Goal: Find specific page/section: Find specific page/section

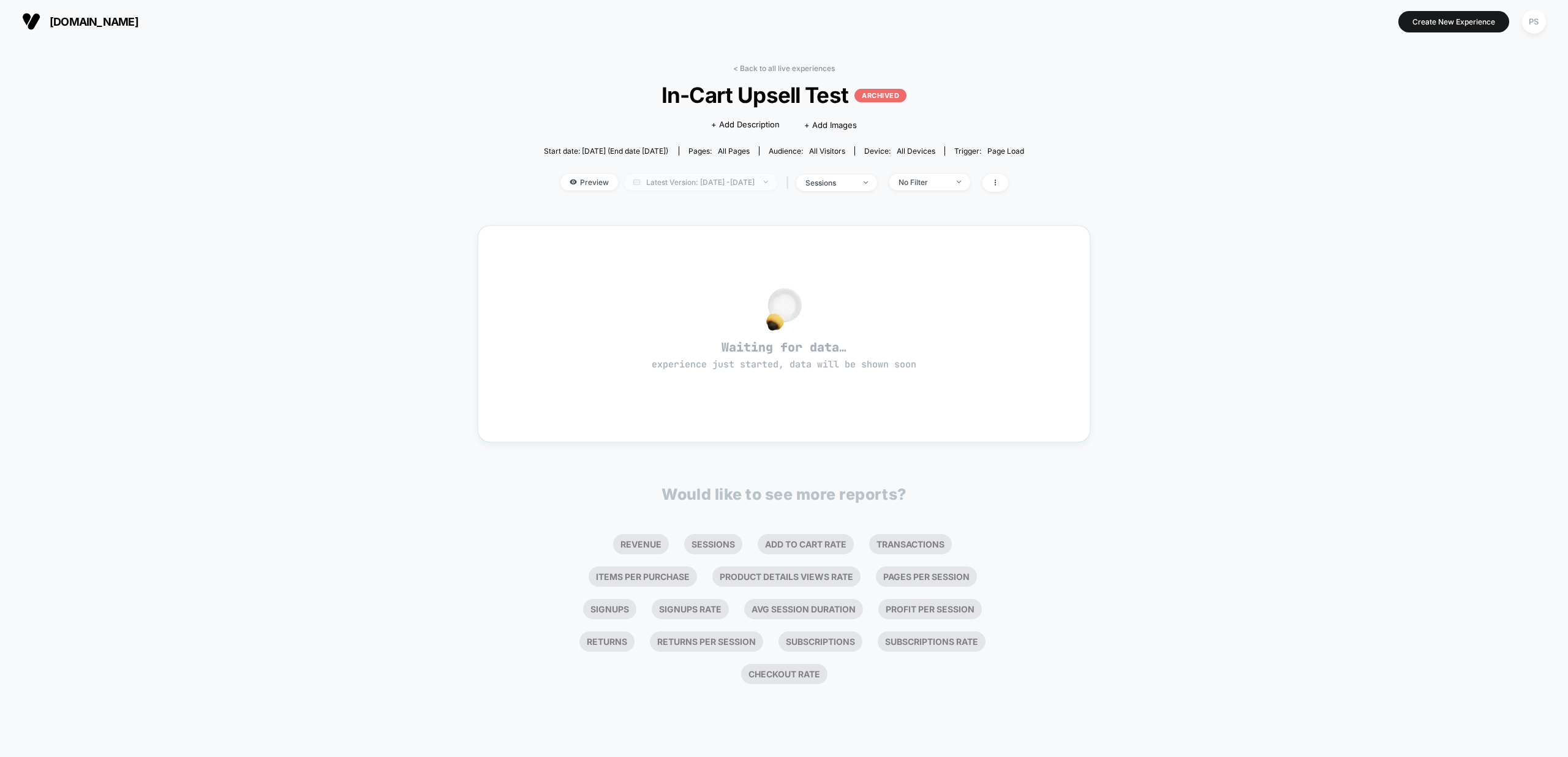
click at [770, 182] on span "Latest Version: [DATE] - [DATE]" at bounding box center [700, 182] width 153 height 17
click at [427, 210] on div "< Back to all live experiences In-Cart Upsell Test ARCHIVED Click to edit exper…" at bounding box center [784, 400] width 1568 height 714
click at [855, 179] on div "sessions" at bounding box center [830, 182] width 49 height 9
click at [424, 172] on div "< Back to all live experiences In-Cart Upsell Test ARCHIVED Click to edit exper…" at bounding box center [784, 400] width 1568 height 714
click at [573, 182] on span "Preview" at bounding box center [589, 182] width 57 height 17
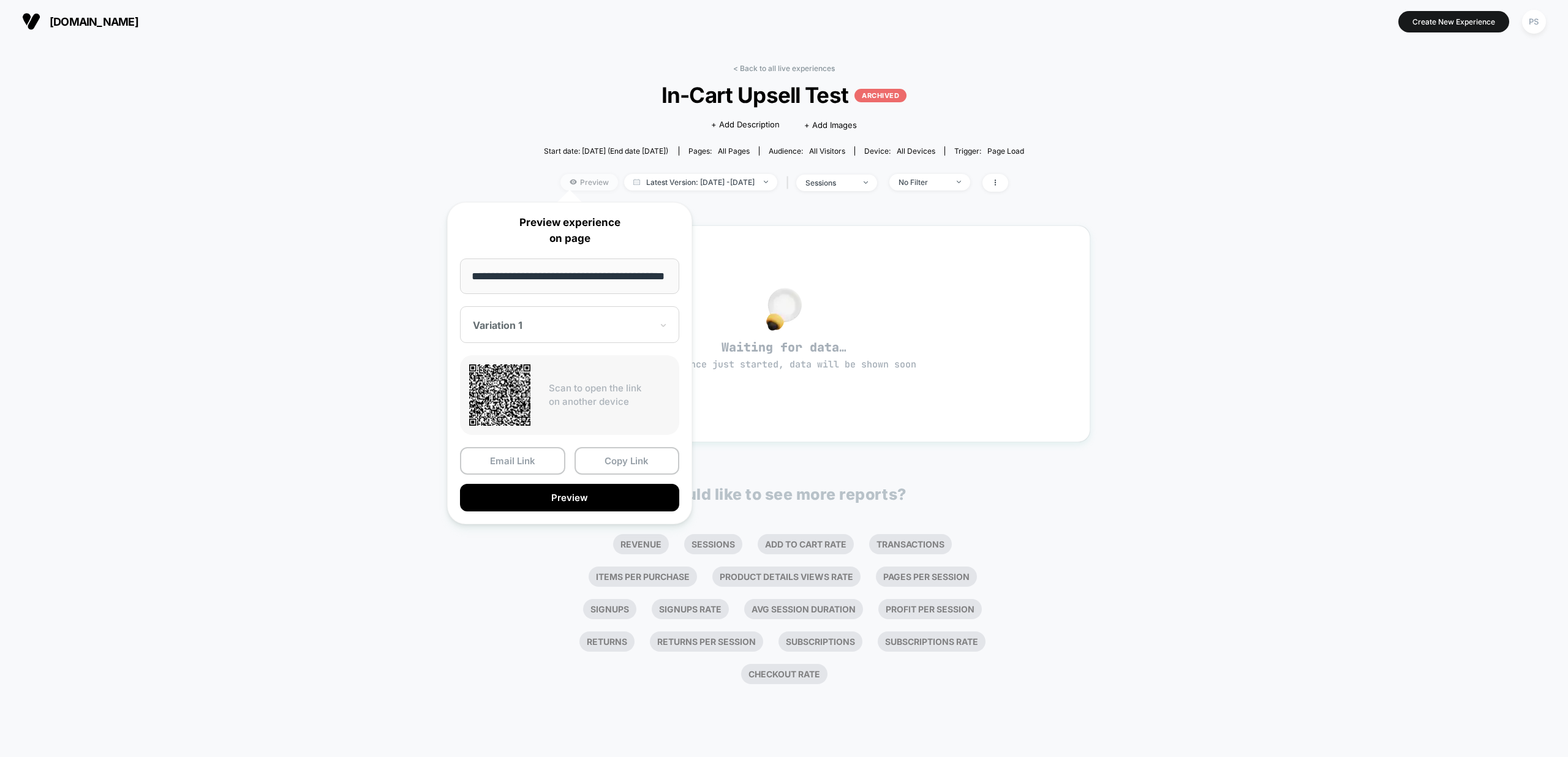
scroll to position [0, 21]
click at [317, 281] on div "< Back to all live experiences In-Cart Upsell Test ARCHIVED Click to edit exper…" at bounding box center [784, 400] width 1568 height 714
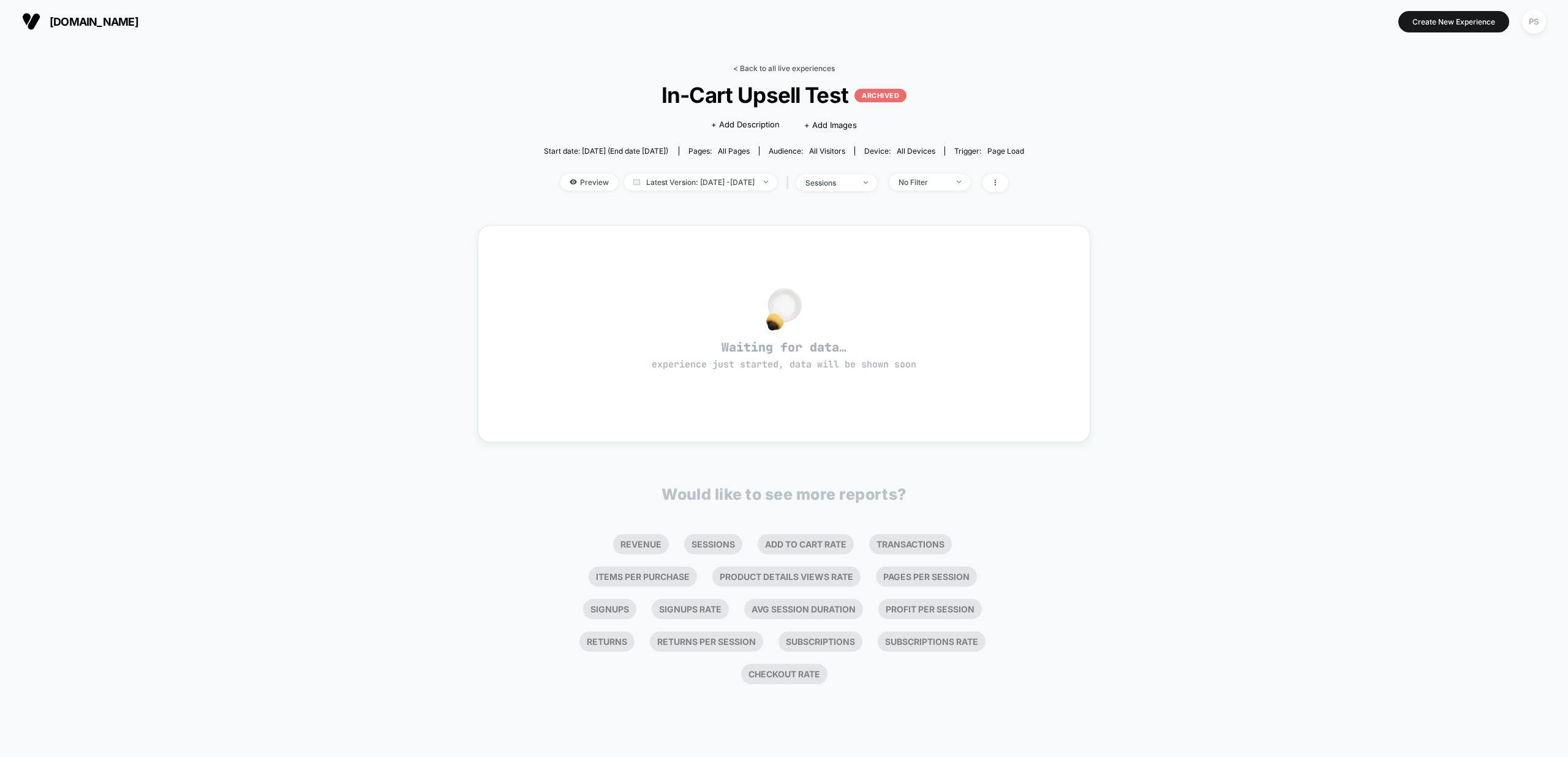
click at [788, 66] on link "< Back to all live experiences" at bounding box center [784, 68] width 101 height 9
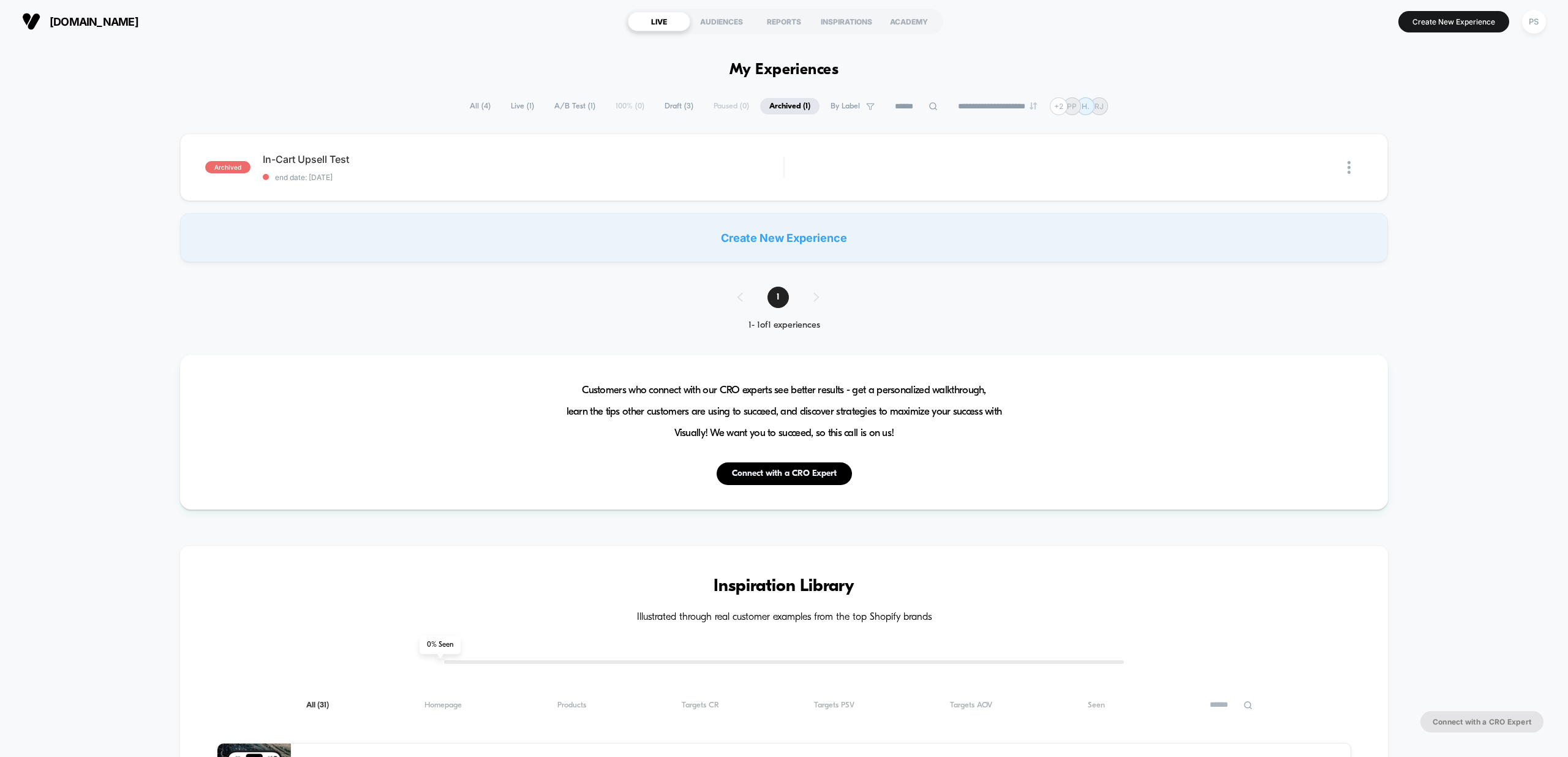
click at [516, 106] on span "Live ( 1 )" at bounding box center [522, 106] width 41 height 17
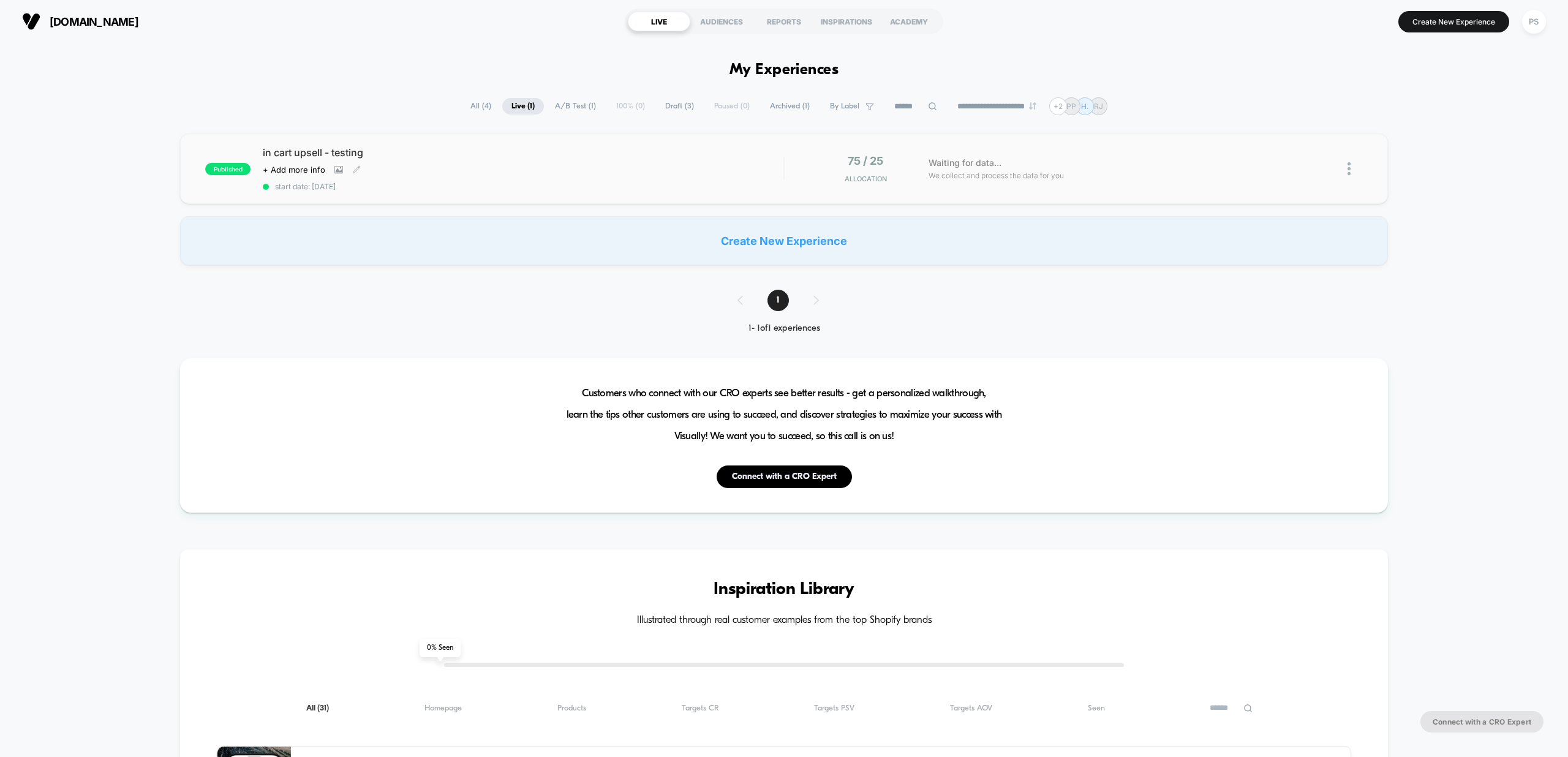
click at [417, 170] on div "Click to view images Click to edit experience details + Add more info" at bounding box center [445, 170] width 364 height 10
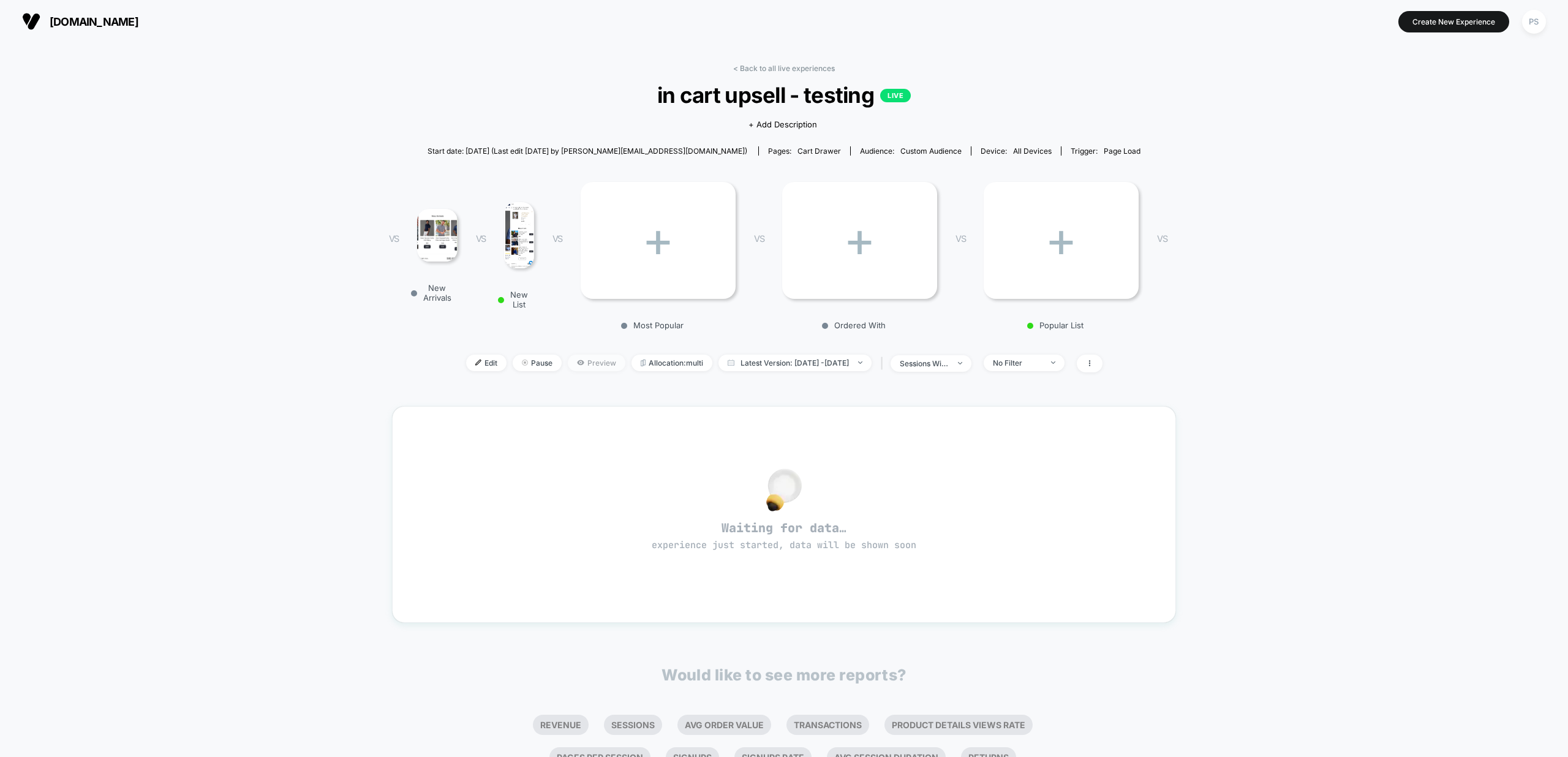
click at [588, 359] on span "Preview" at bounding box center [597, 363] width 57 height 17
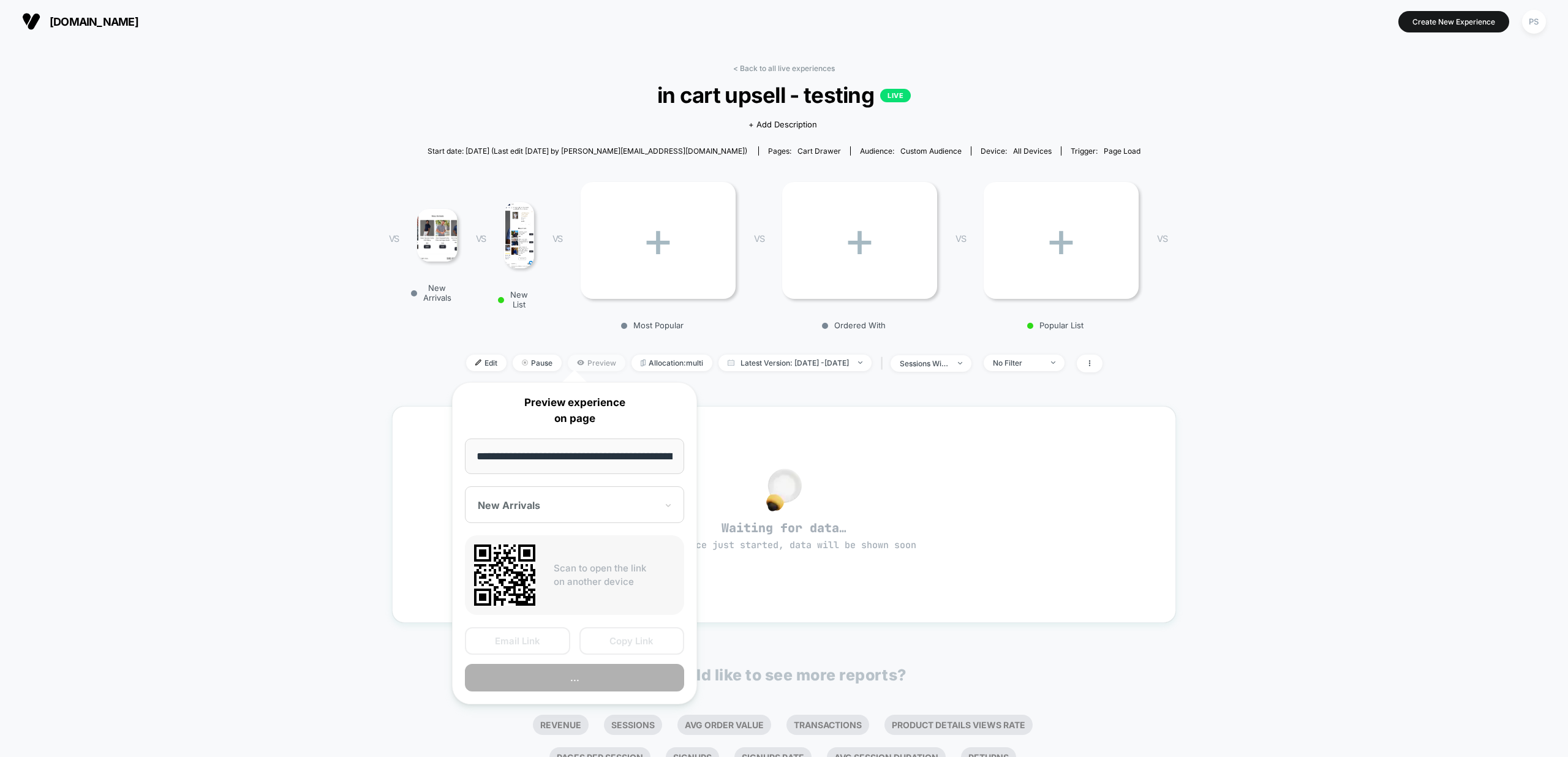
scroll to position [0, 175]
click at [290, 342] on div "< Back to all live experiences in cart upsell - testing LIVE Click to view imag…" at bounding box center [784, 443] width 1568 height 799
